Goal: Task Accomplishment & Management: Use online tool/utility

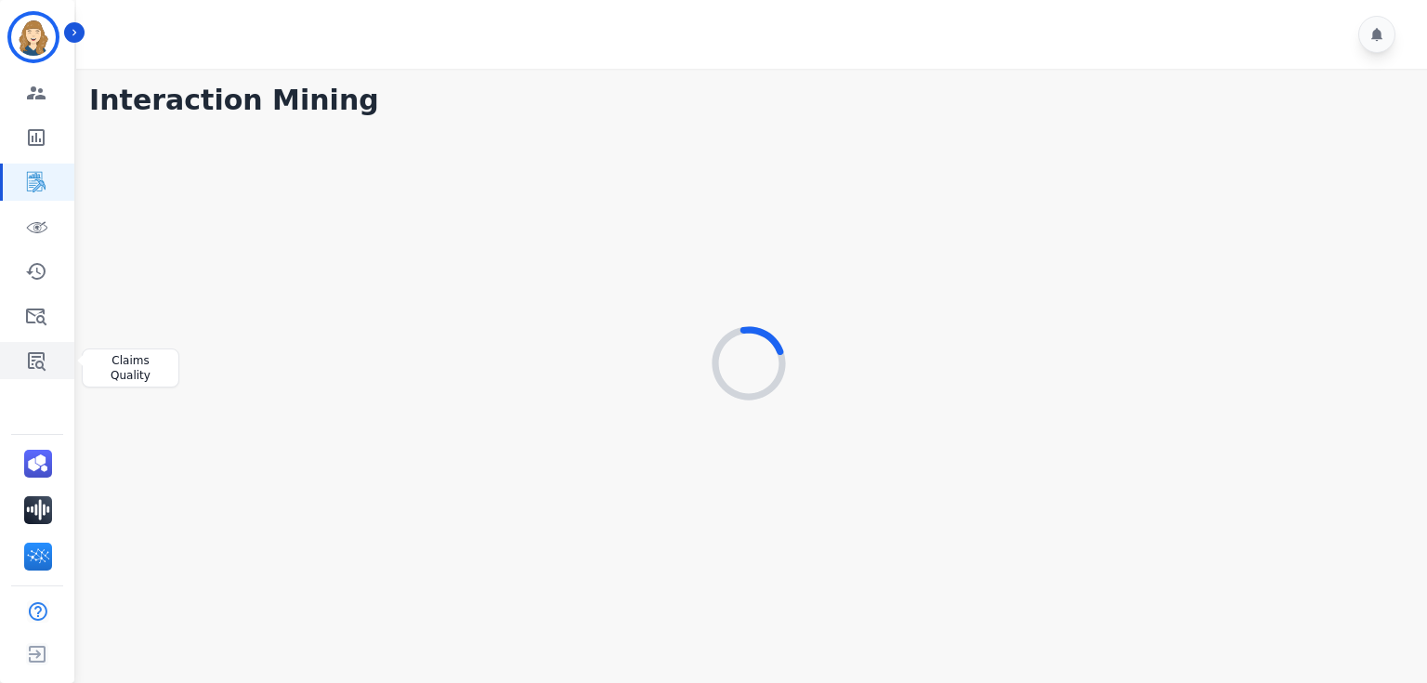
click at [29, 372] on link "Sidebar" at bounding box center [39, 360] width 72 height 37
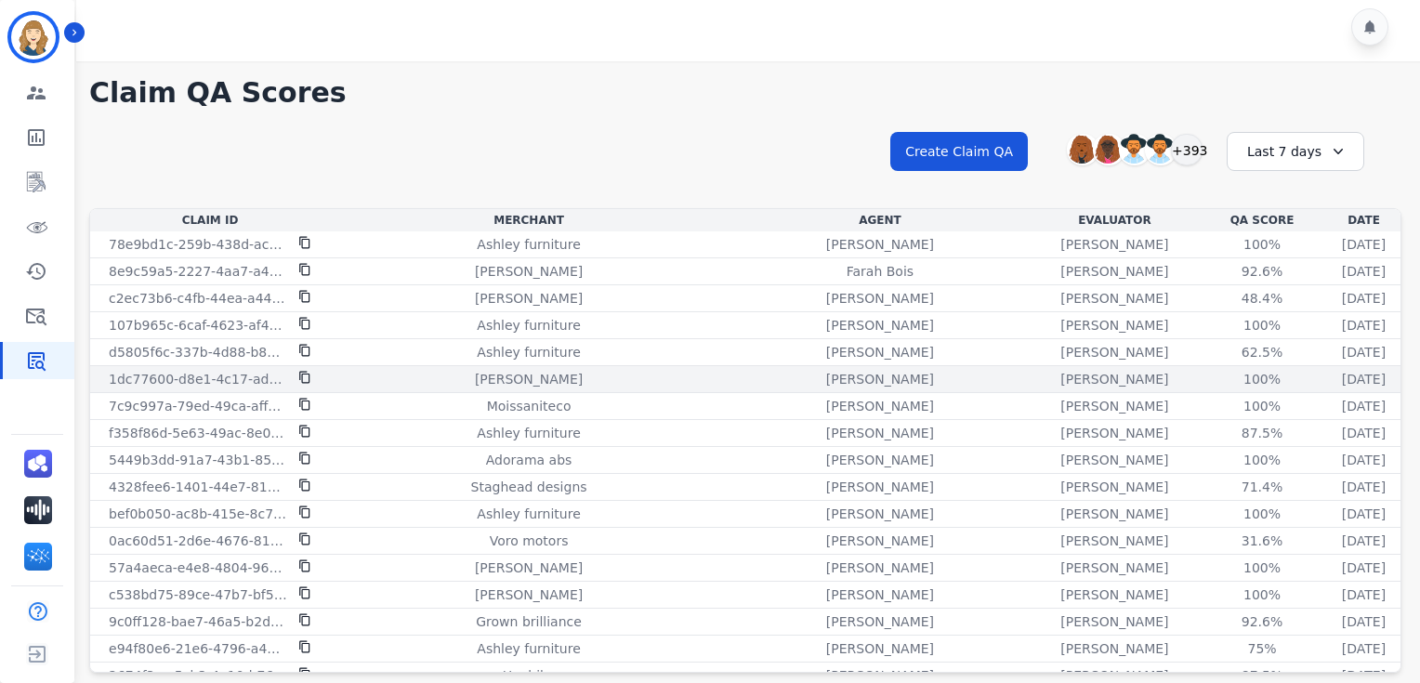
scroll to position [1573, 0]
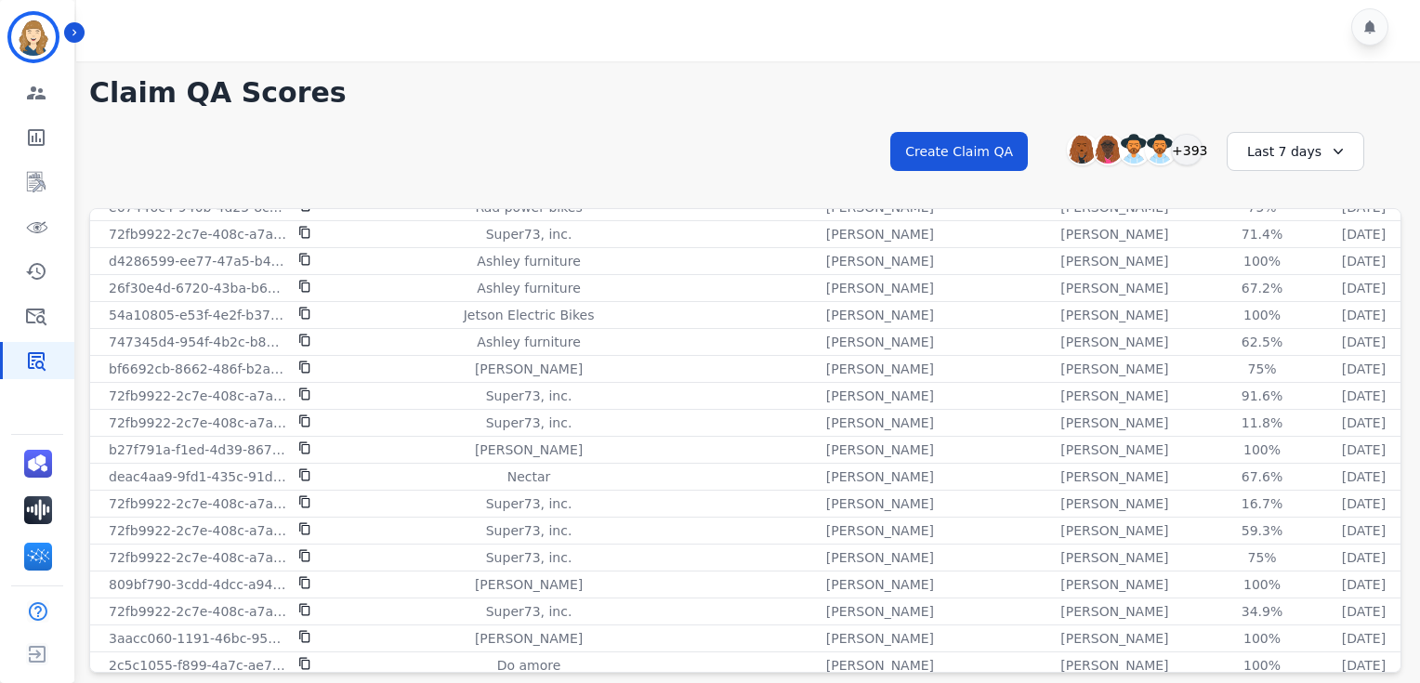
click at [1320, 164] on div "Last 7 days" at bounding box center [1296, 151] width 138 height 39
click at [1287, 346] on li "Last 12 months" at bounding box center [1307, 363] width 93 height 37
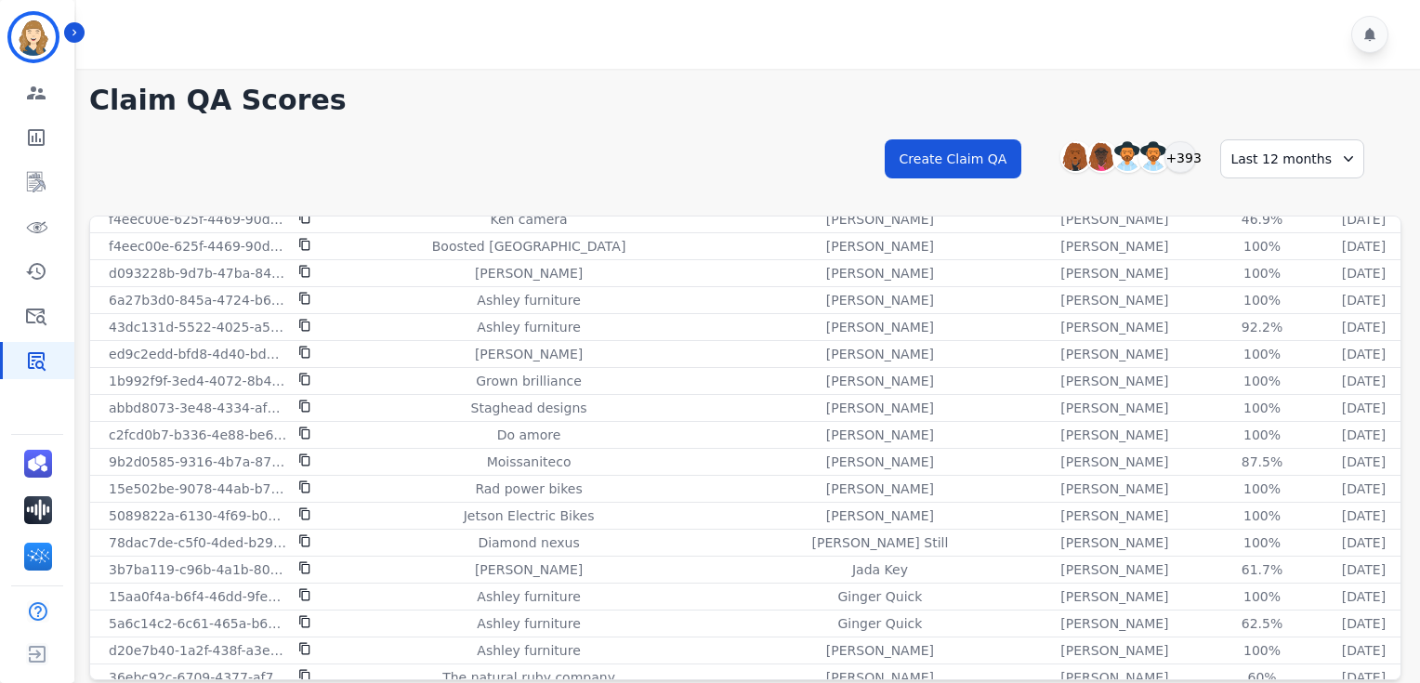
scroll to position [61, 0]
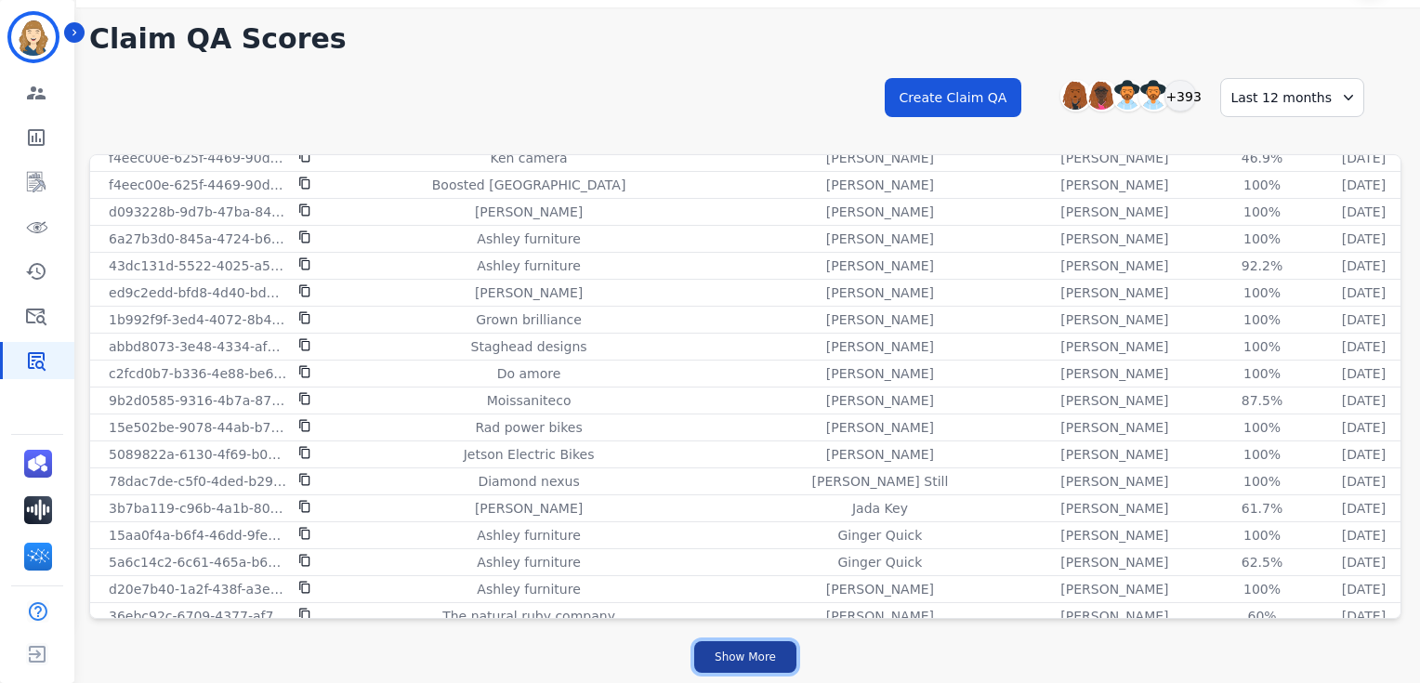
click at [738, 661] on button "Show More" at bounding box center [745, 657] width 102 height 32
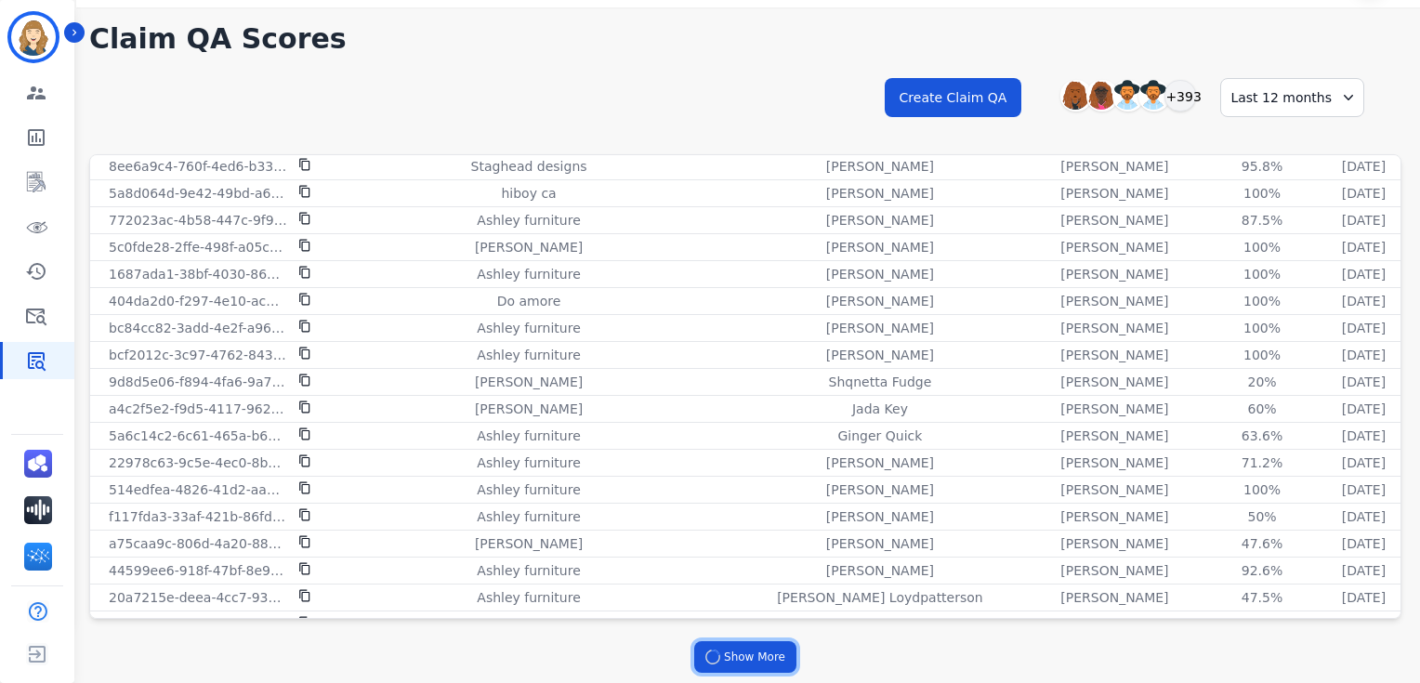
scroll to position [4919, 0]
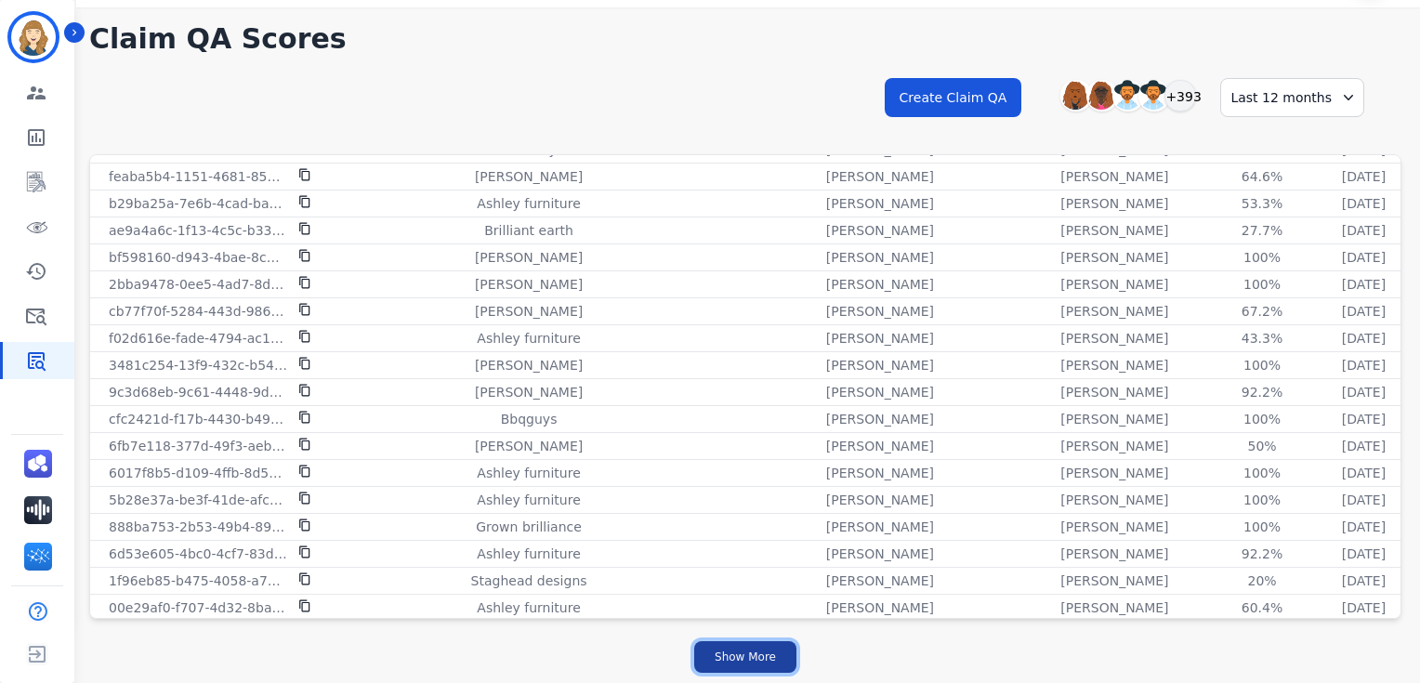
click at [731, 661] on button "Show More" at bounding box center [745, 657] width 102 height 32
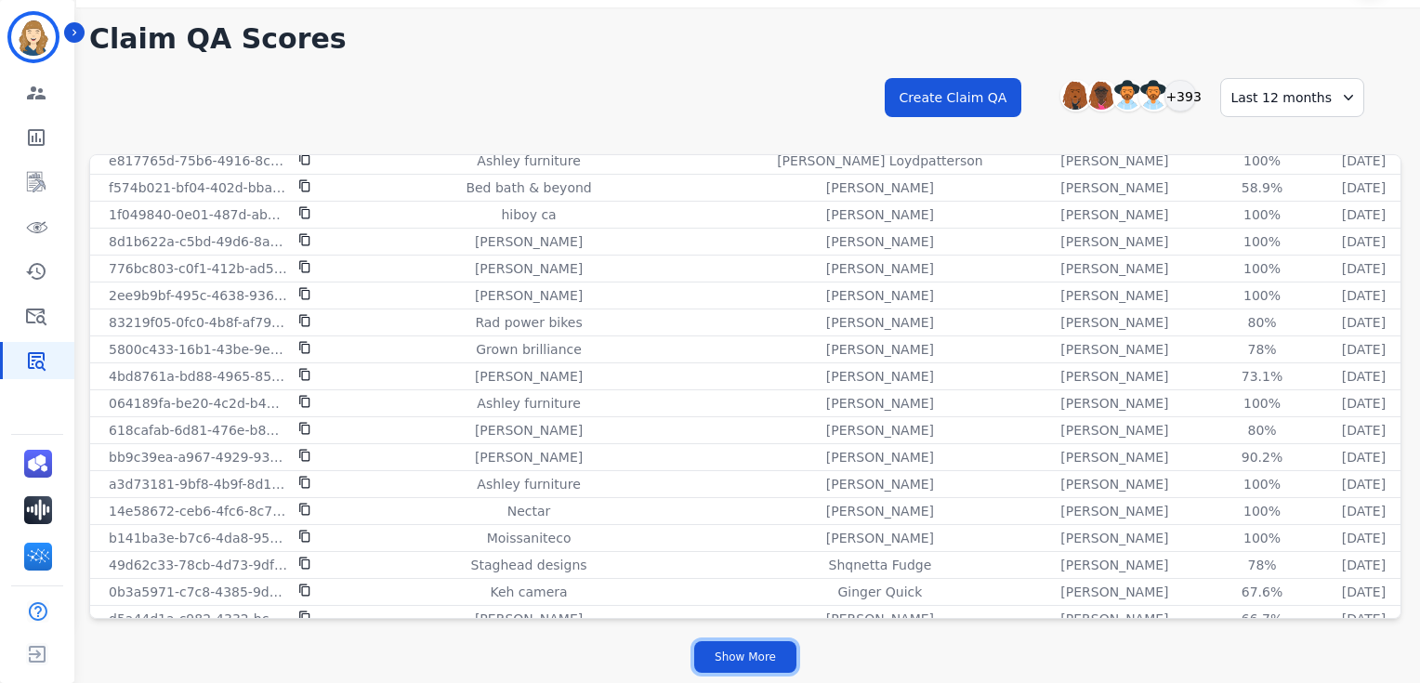
scroll to position [10272, 0]
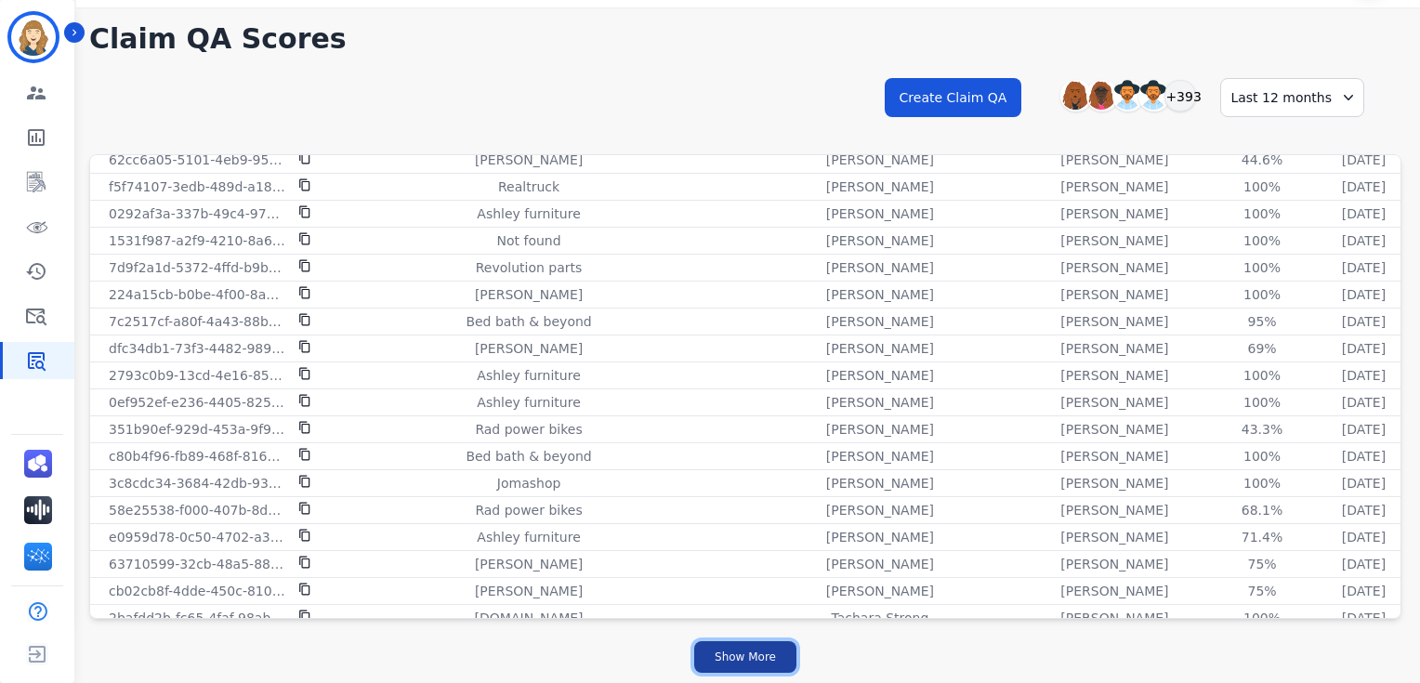
click at [760, 649] on button "Show More" at bounding box center [745, 657] width 102 height 32
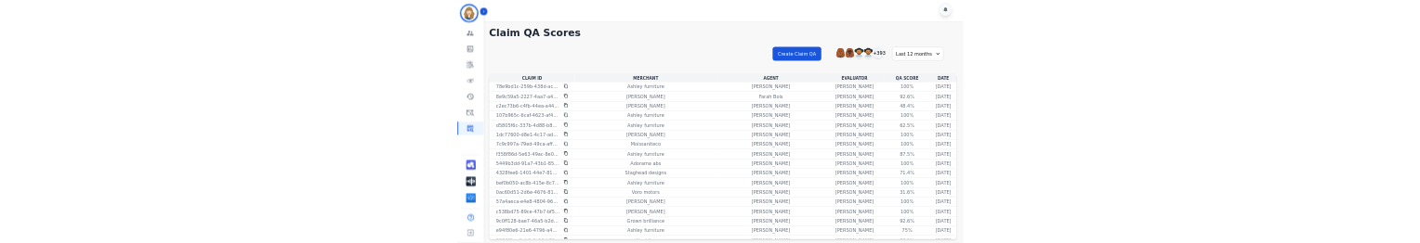
scroll to position [0, 0]
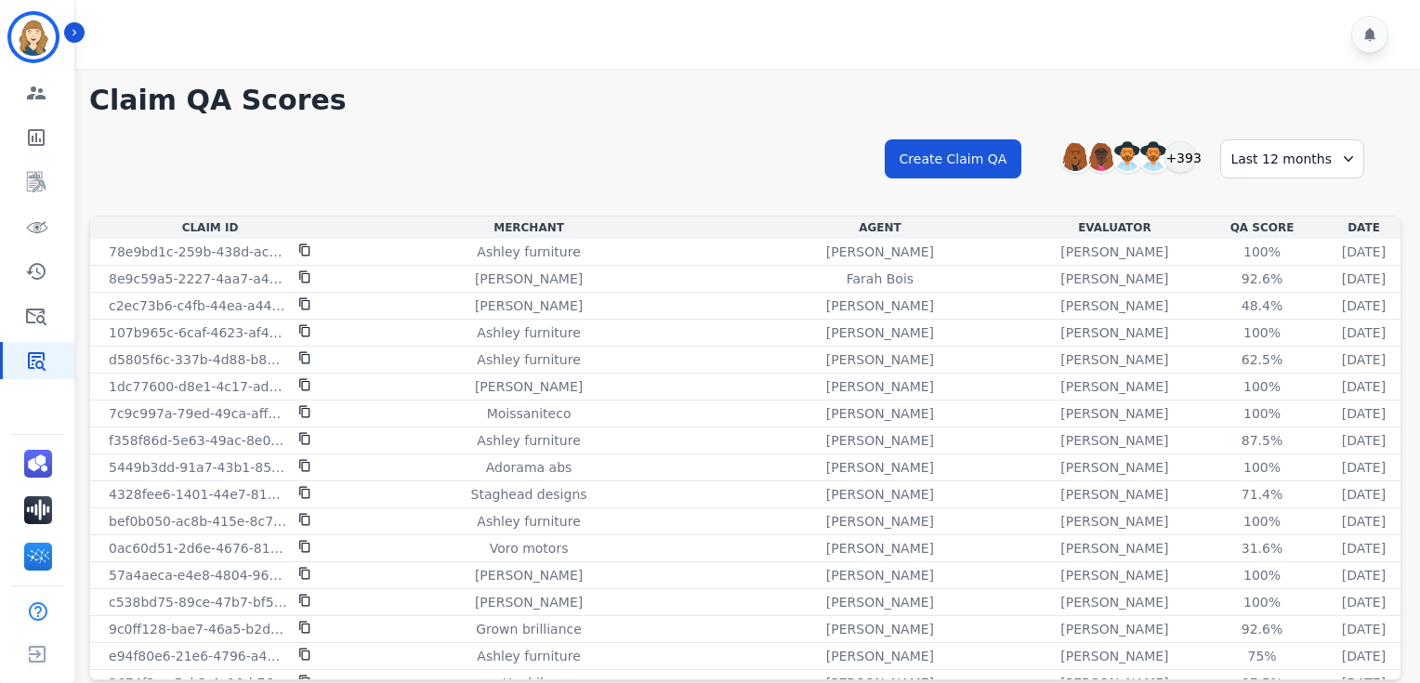
click at [312, 44] on div at bounding box center [750, 34] width 1349 height 69
click at [349, 59] on div at bounding box center [750, 34] width 1349 height 69
click at [1187, 160] on div "+393" at bounding box center [1180, 157] width 32 height 32
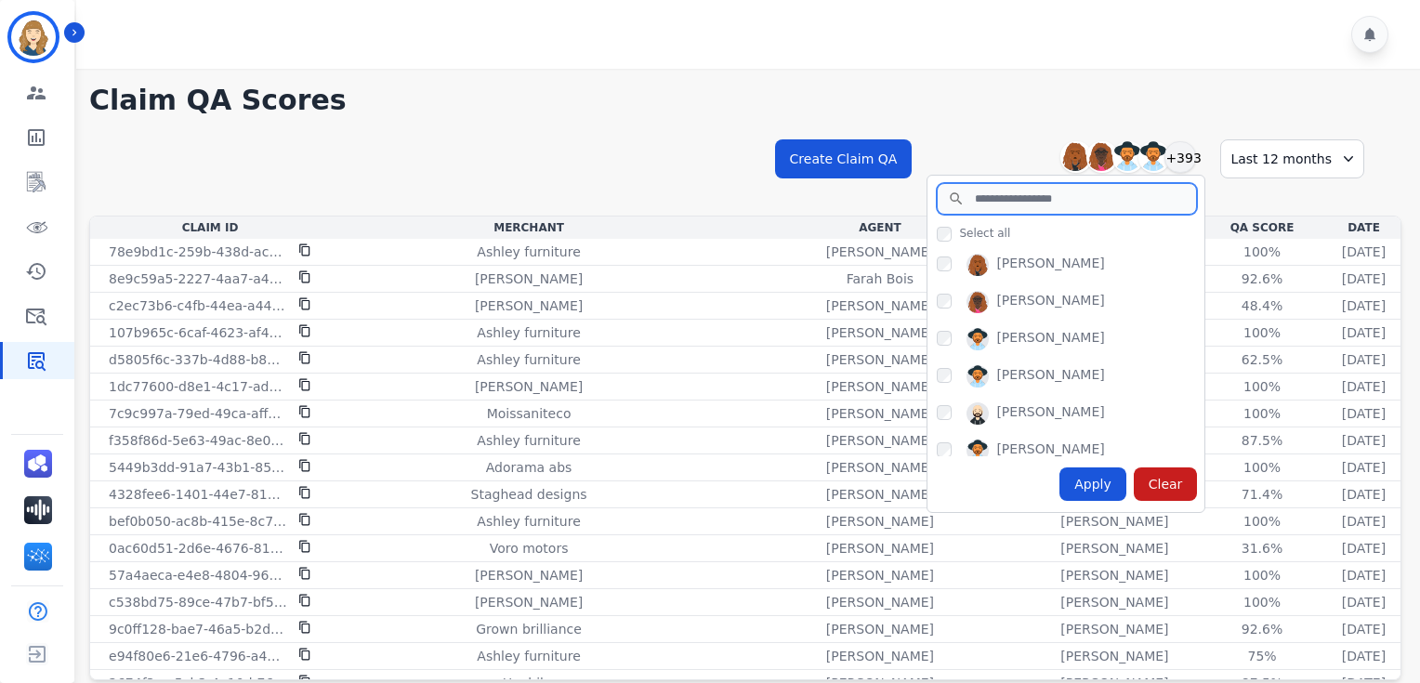
click at [1008, 195] on input "search" at bounding box center [1067, 199] width 260 height 32
type input "***"
click at [1017, 254] on div "[PERSON_NAME]" at bounding box center [1050, 265] width 108 height 22
click at [1022, 259] on div "[PERSON_NAME]" at bounding box center [1050, 265] width 108 height 22
click at [1084, 187] on input "***" at bounding box center [1067, 199] width 260 height 32
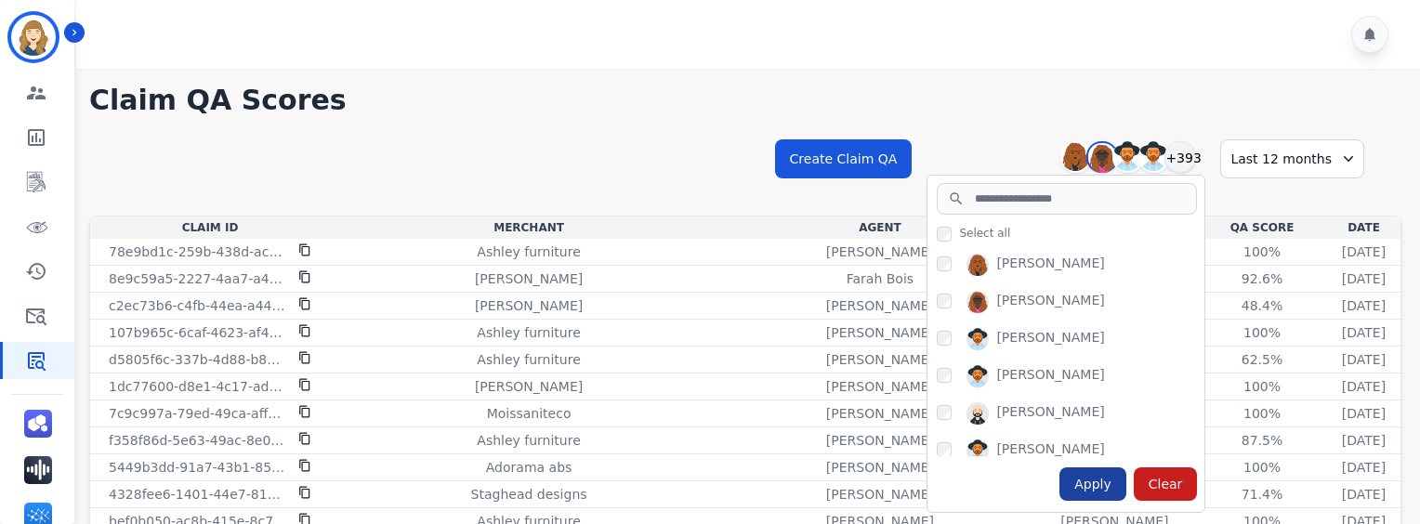
click at [1108, 494] on div "Apply" at bounding box center [1092, 483] width 67 height 33
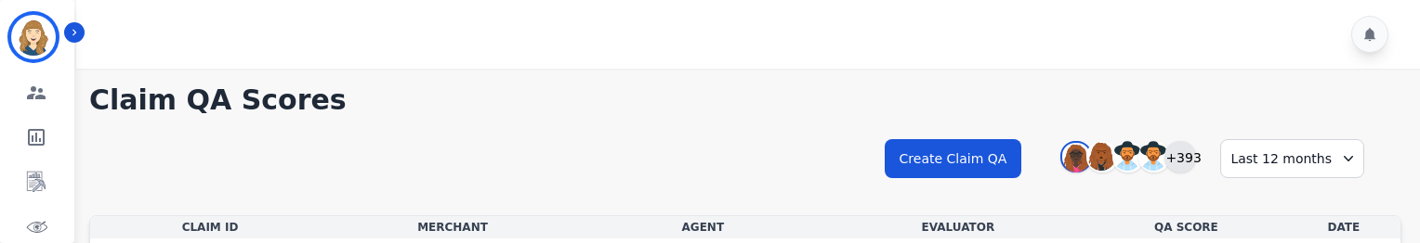
click at [1196, 157] on div "+393" at bounding box center [1180, 157] width 32 height 32
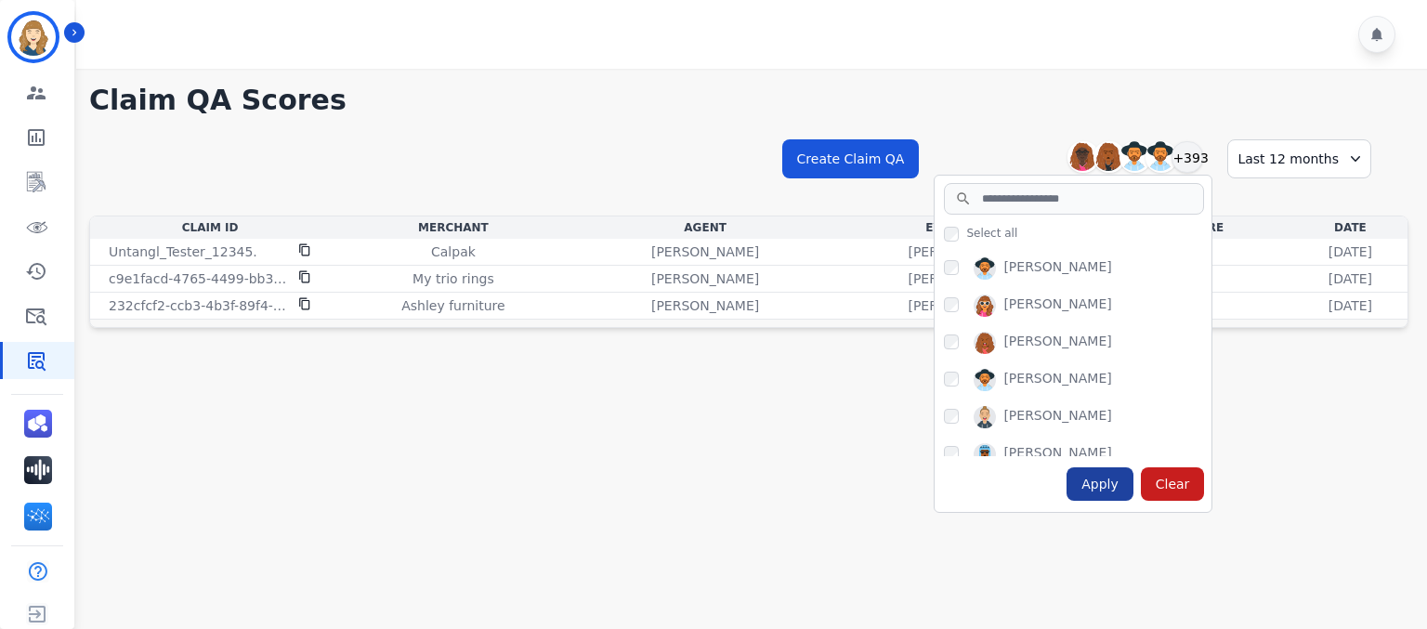
click at [1107, 469] on div "Apply" at bounding box center [1100, 483] width 67 height 33
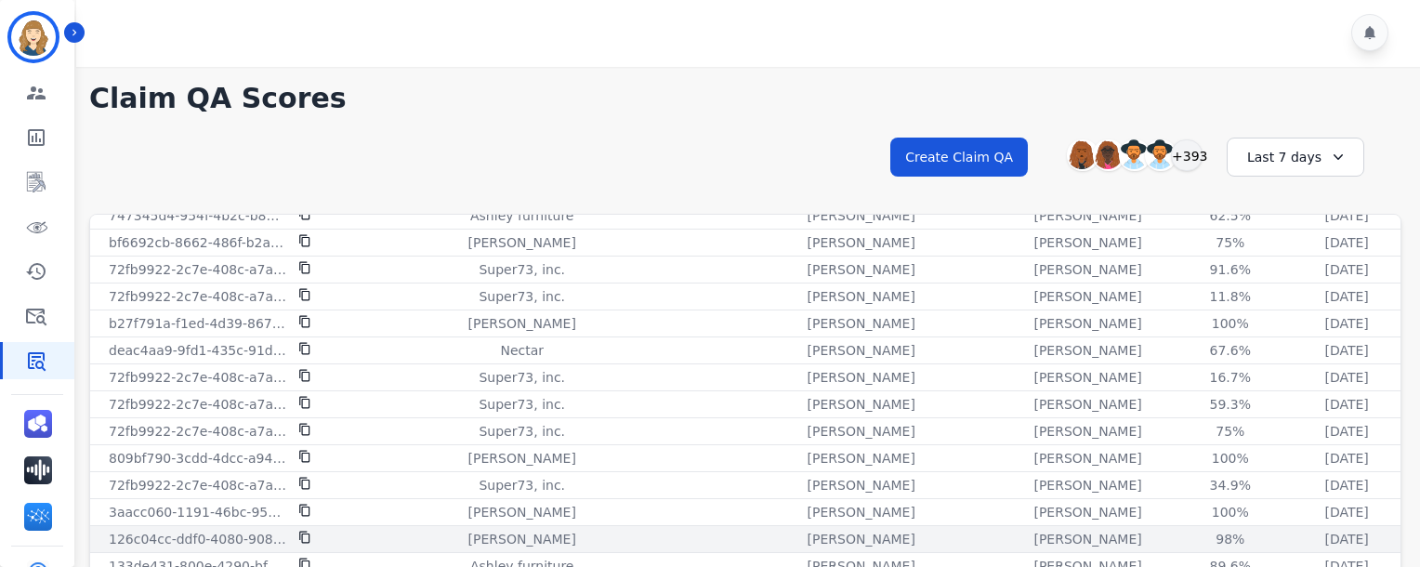
scroll to position [45, 0]
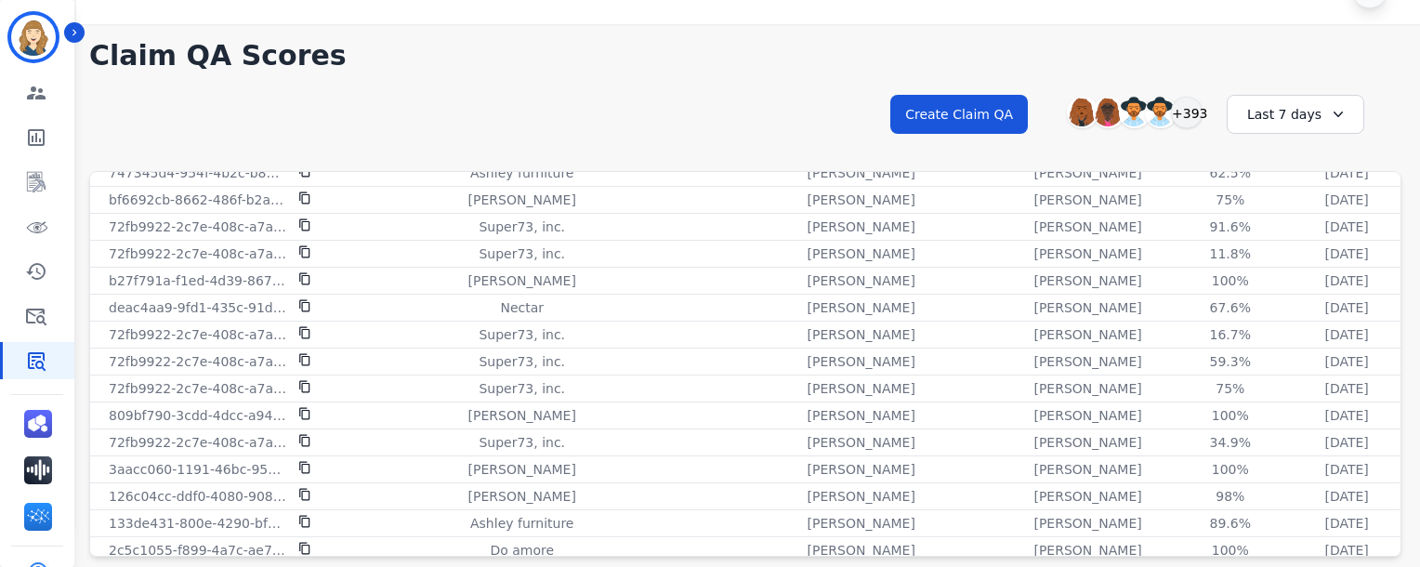
click at [1320, 104] on div "Last 7 days" at bounding box center [1296, 114] width 138 height 39
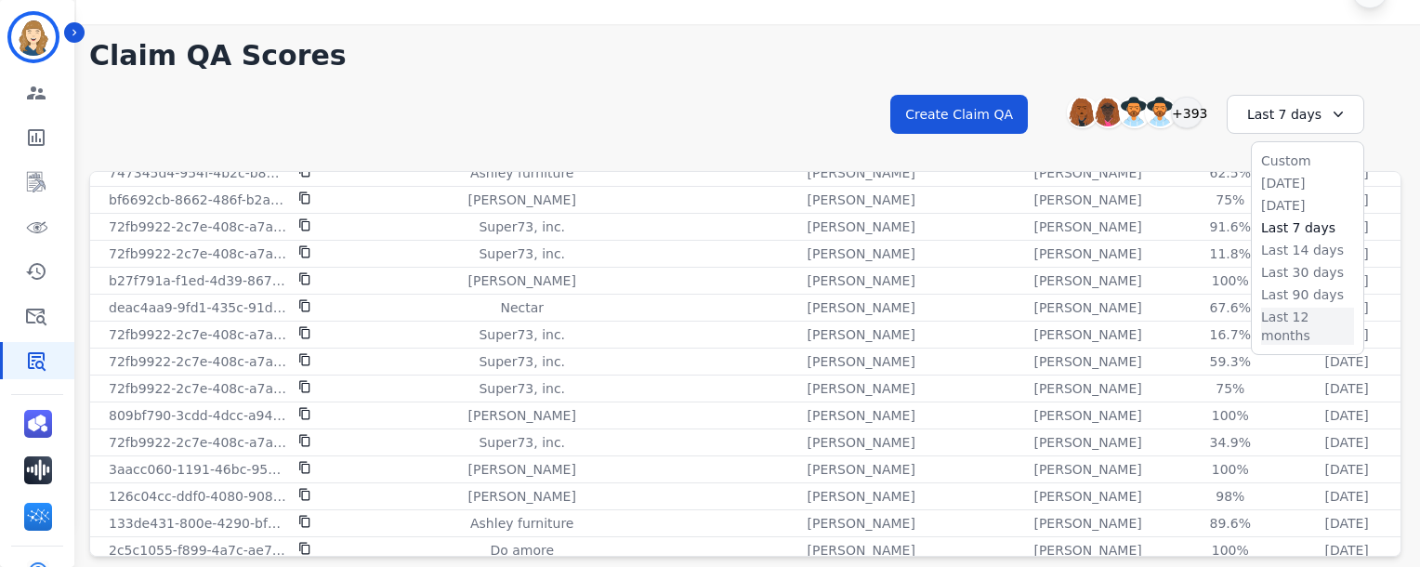
click at [1281, 111] on li "Last 12 months" at bounding box center [1307, 326] width 93 height 37
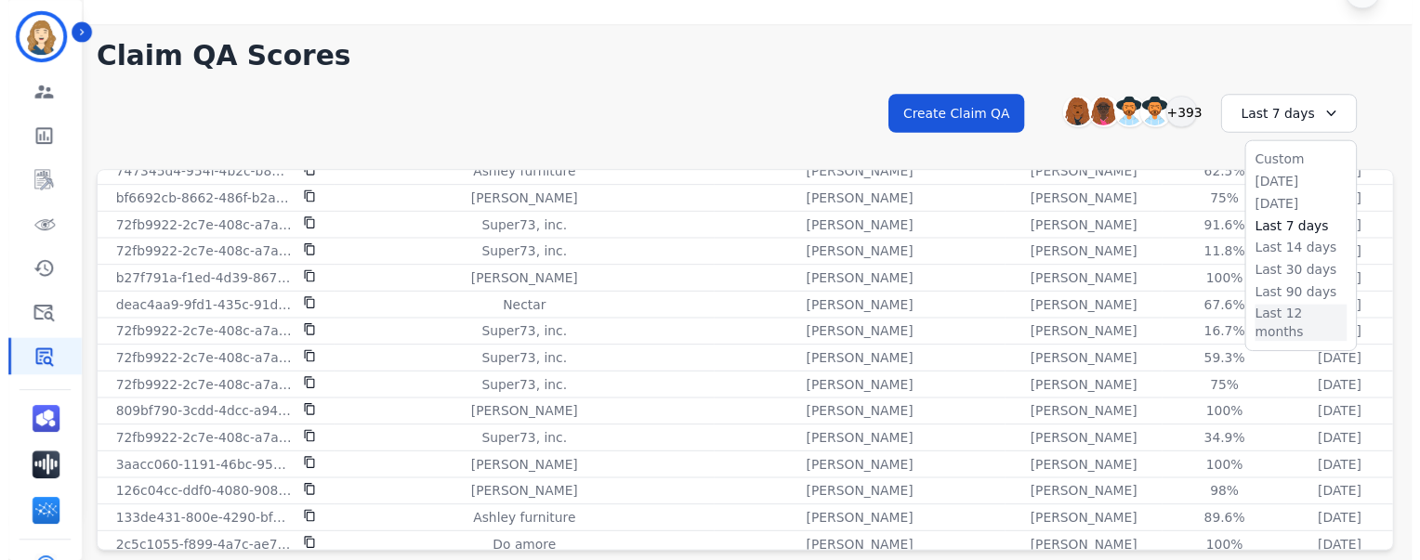
scroll to position [0, 0]
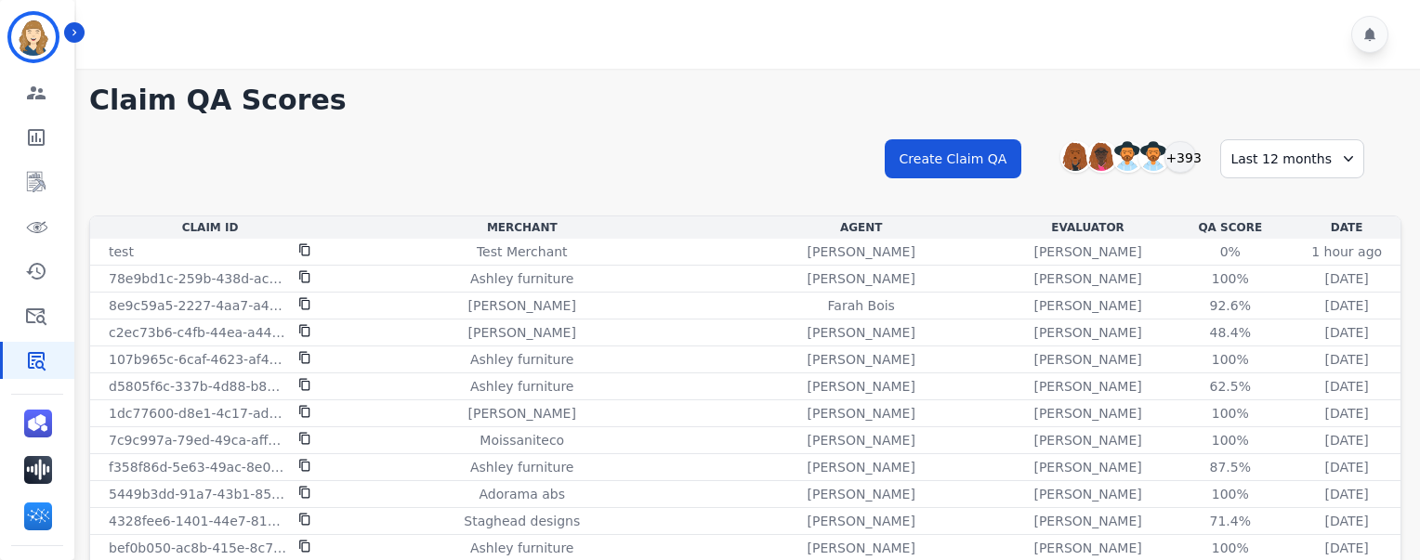
click at [786, 111] on div "**********" at bounding box center [745, 176] width 1312 height 80
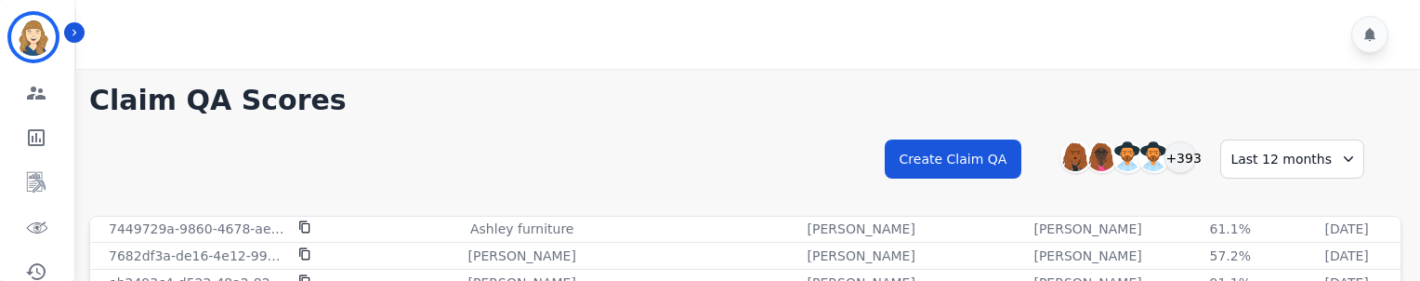
scroll to position [190, 0]
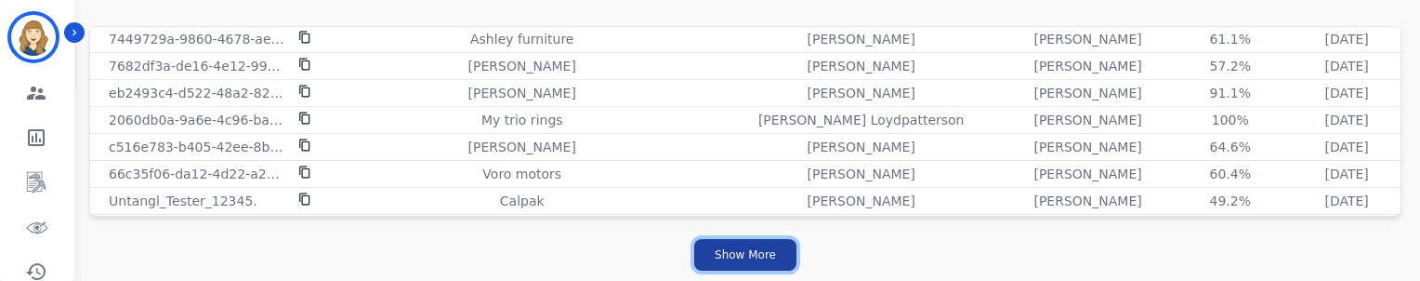
click at [783, 111] on button "Show More" at bounding box center [745, 255] width 102 height 32
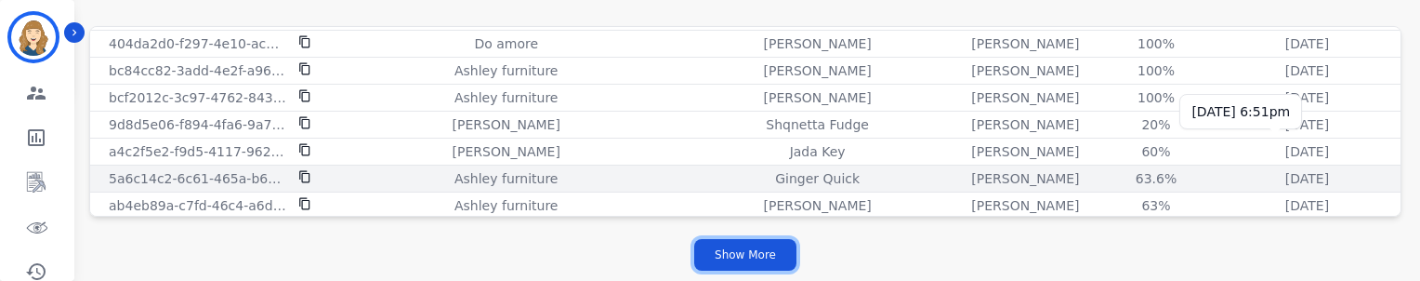
scroll to position [5193, 0]
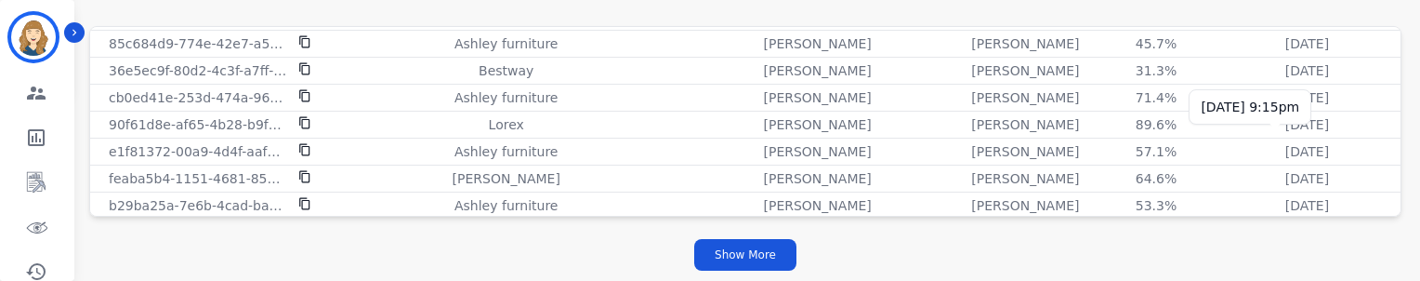
click at [1285, 111] on p "[DATE]" at bounding box center [1307, 178] width 44 height 19
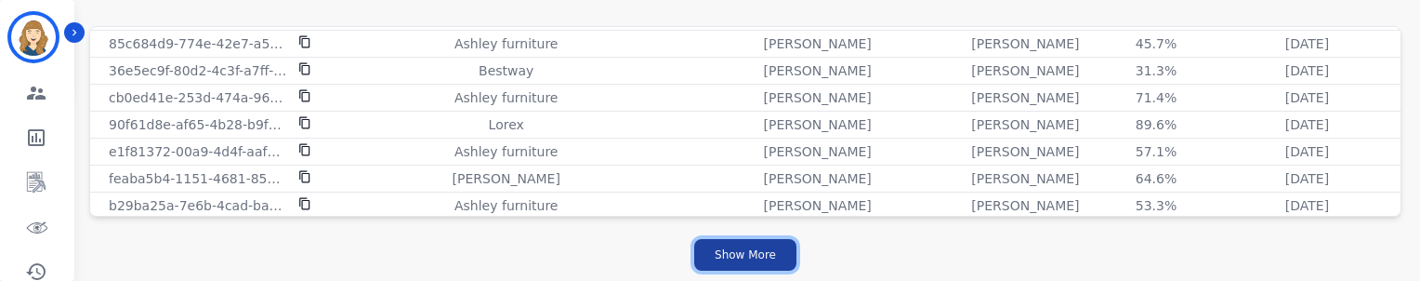
click at [762, 111] on button "Show More" at bounding box center [745, 255] width 102 height 32
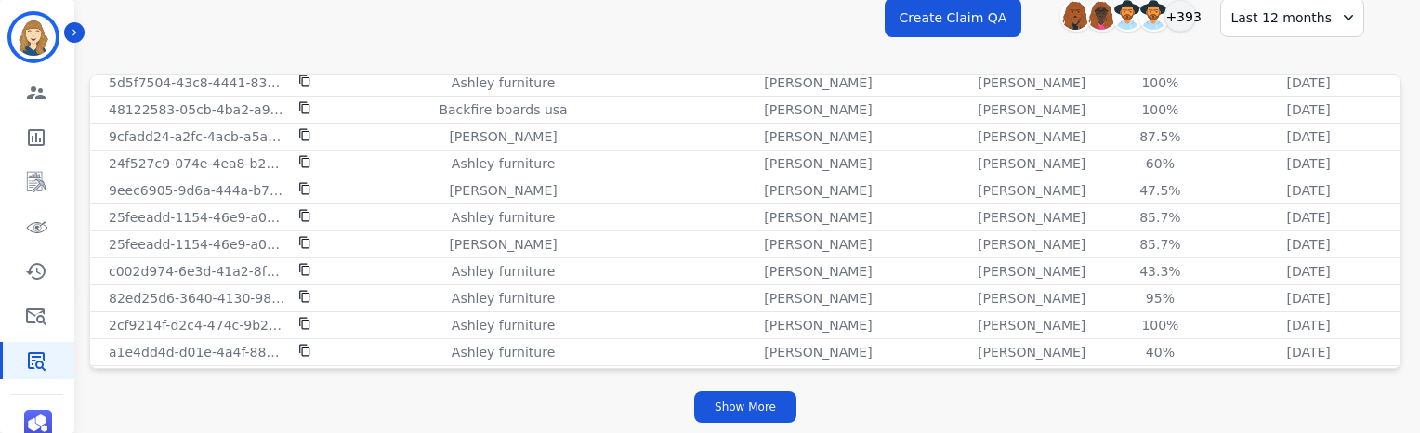
scroll to position [7400, 0]
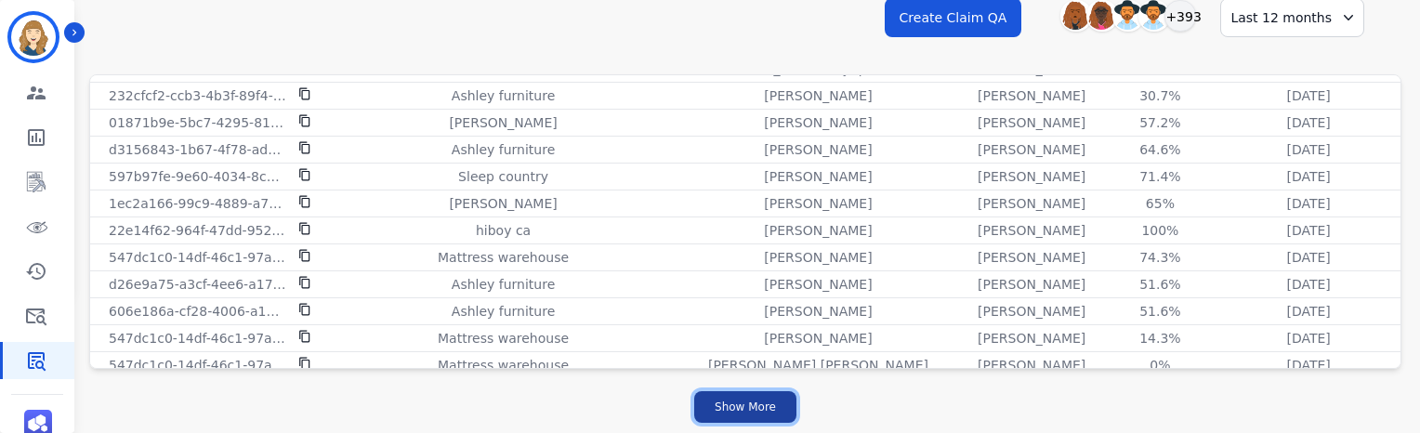
click at [758, 111] on button "Show More" at bounding box center [745, 407] width 102 height 32
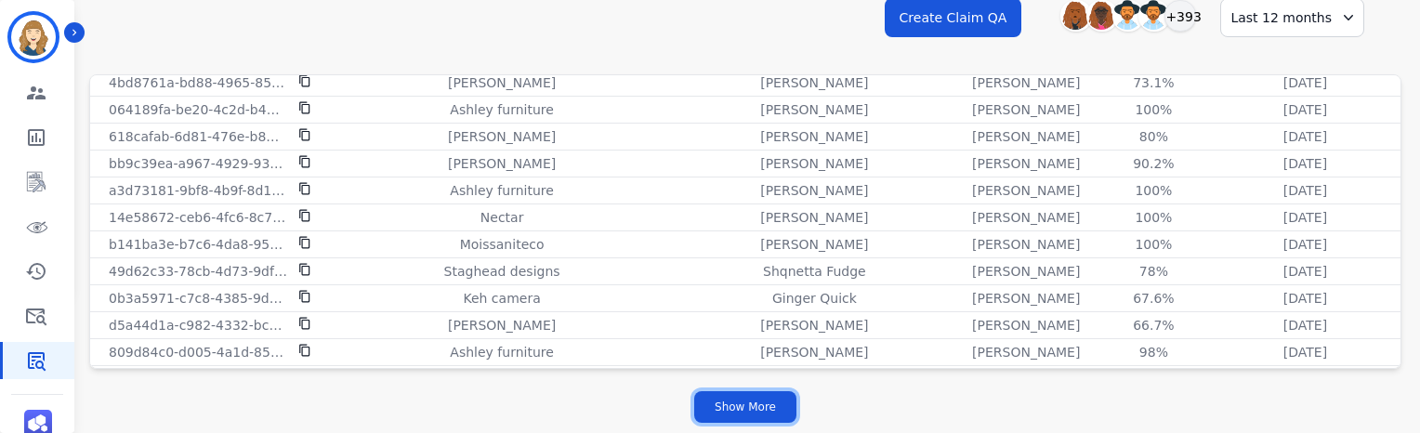
scroll to position [10442, 0]
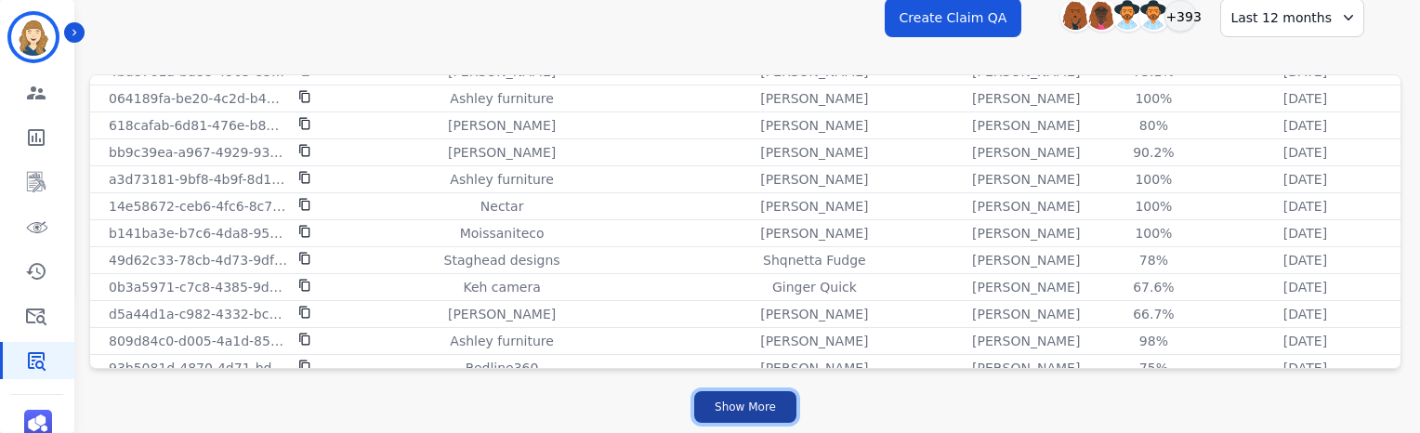
click at [755, 111] on button "Show More" at bounding box center [745, 407] width 102 height 32
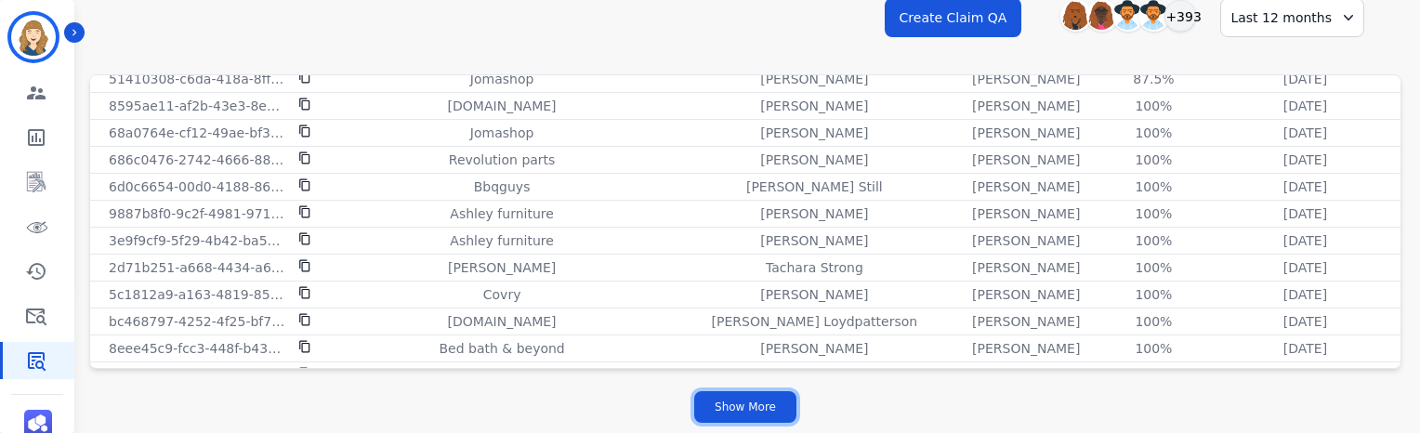
scroll to position [13119, 0]
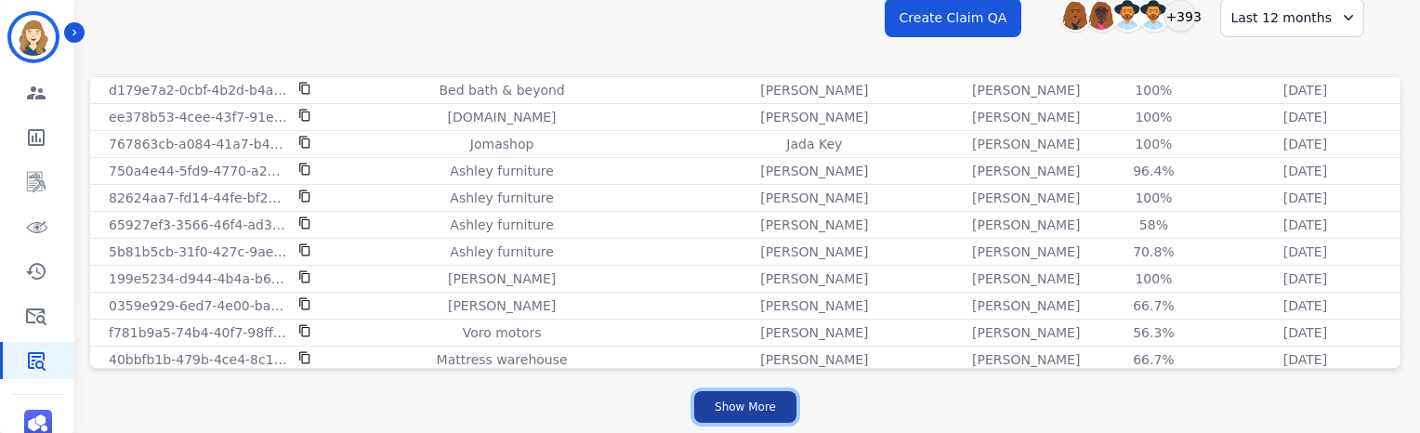
click at [743, 111] on button "Show More" at bounding box center [745, 407] width 102 height 32
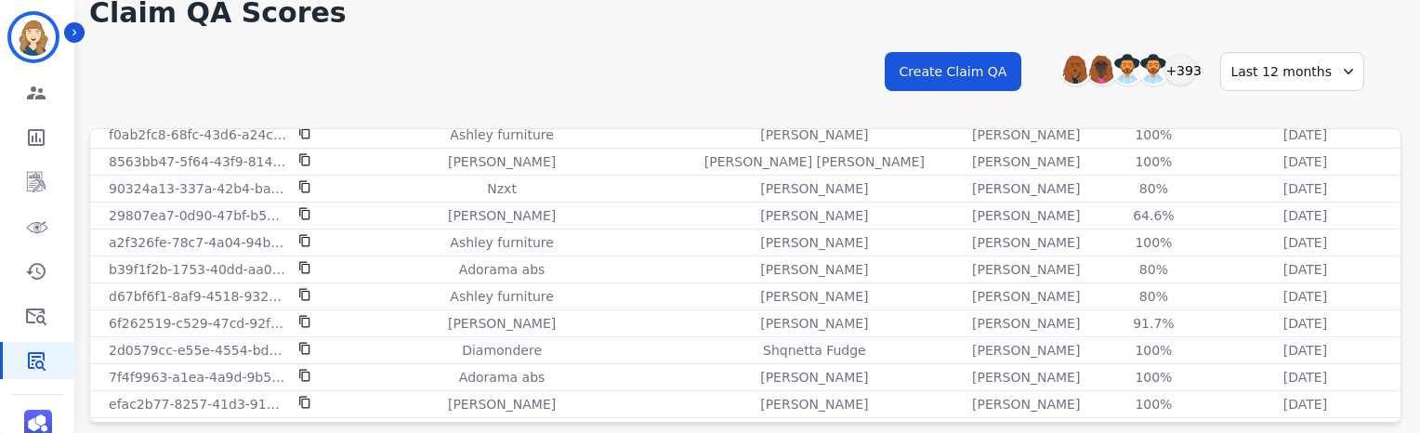
scroll to position [4519, 0]
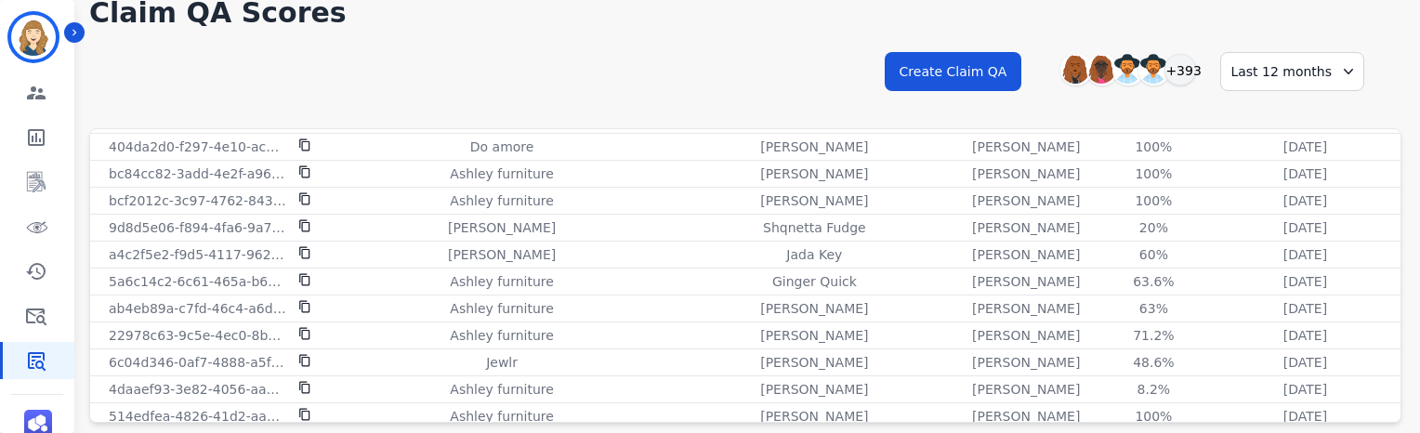
click at [844, 52] on div "**********" at bounding box center [745, 88] width 1312 height 80
click at [664, 103] on div "**********" at bounding box center [745, 88] width 1312 height 80
